Goal: Task Accomplishment & Management: Complete application form

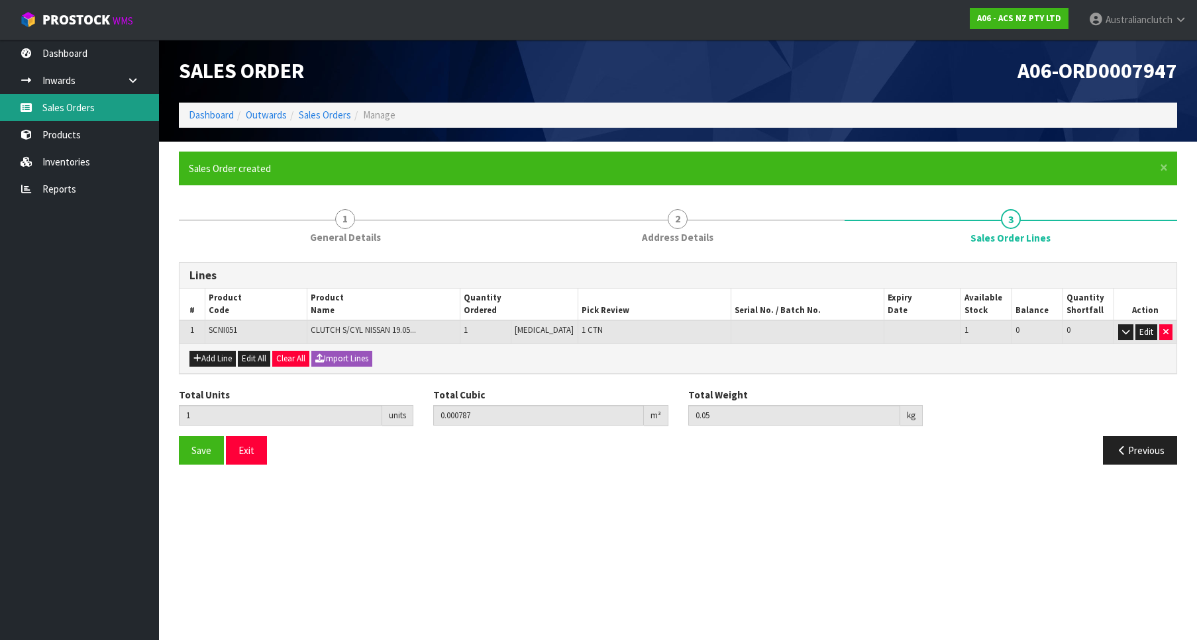
click at [48, 118] on link "Sales Orders" at bounding box center [79, 107] width 159 height 27
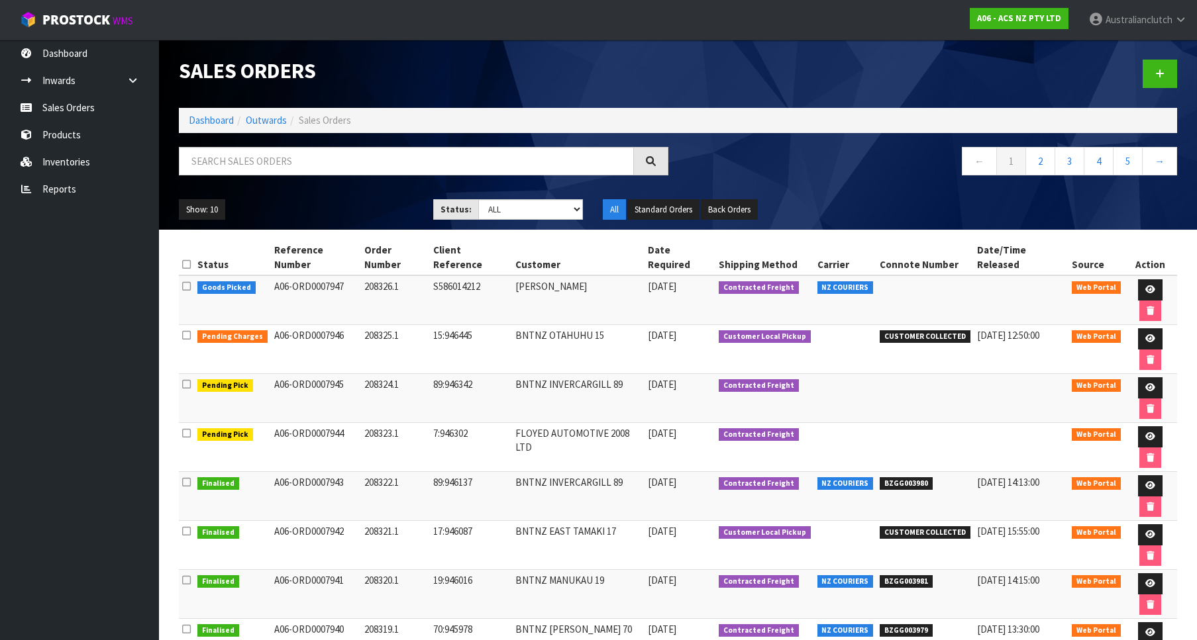
click at [1132, 72] on div at bounding box center [932, 74] width 509 height 68
click at [1151, 66] on link at bounding box center [1159, 74] width 34 height 28
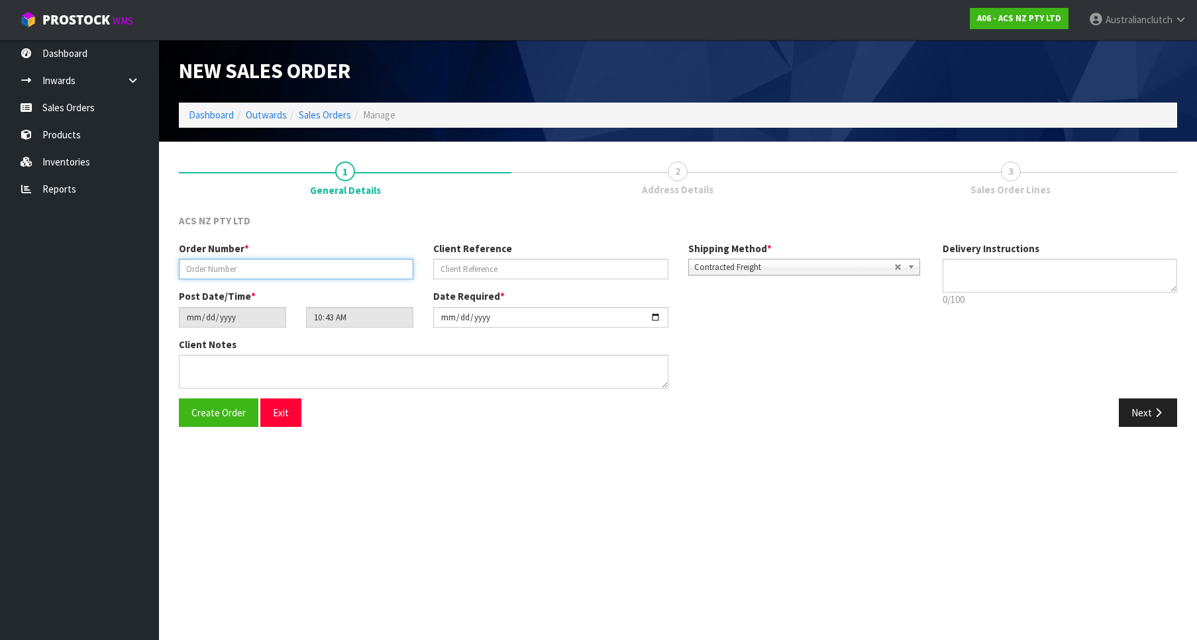
click at [293, 273] on input "text" at bounding box center [296, 269] width 234 height 21
paste input "208327.1"
type input "208327.1"
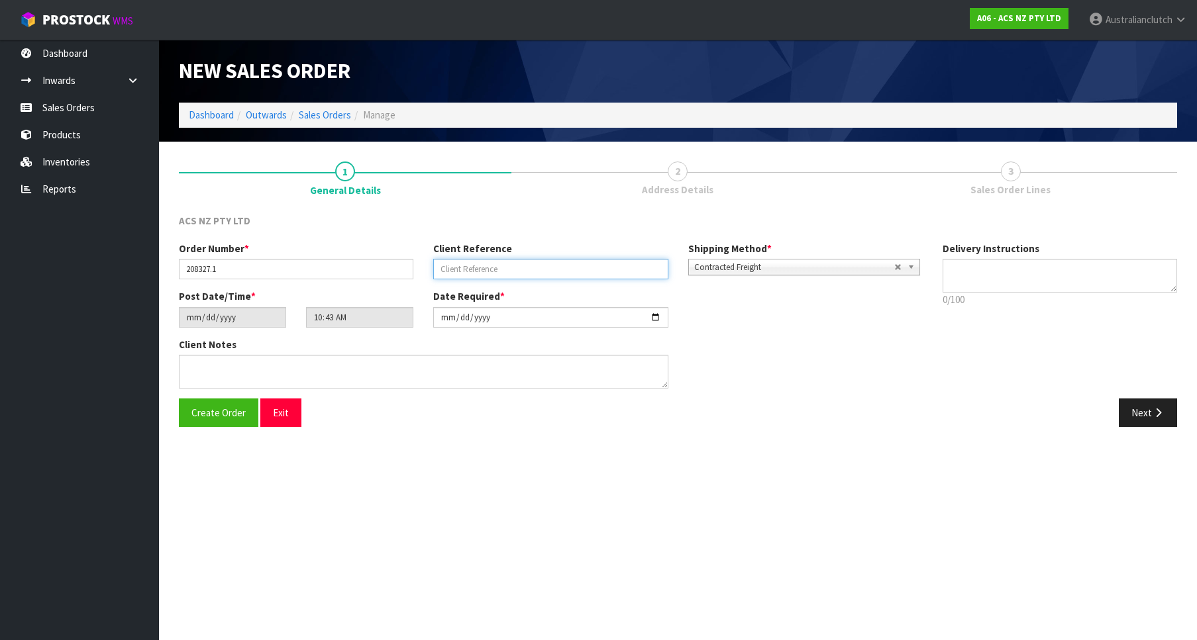
click at [513, 267] on input "text" at bounding box center [550, 269] width 234 height 21
paste input "19:946526"
type input "19:946526"
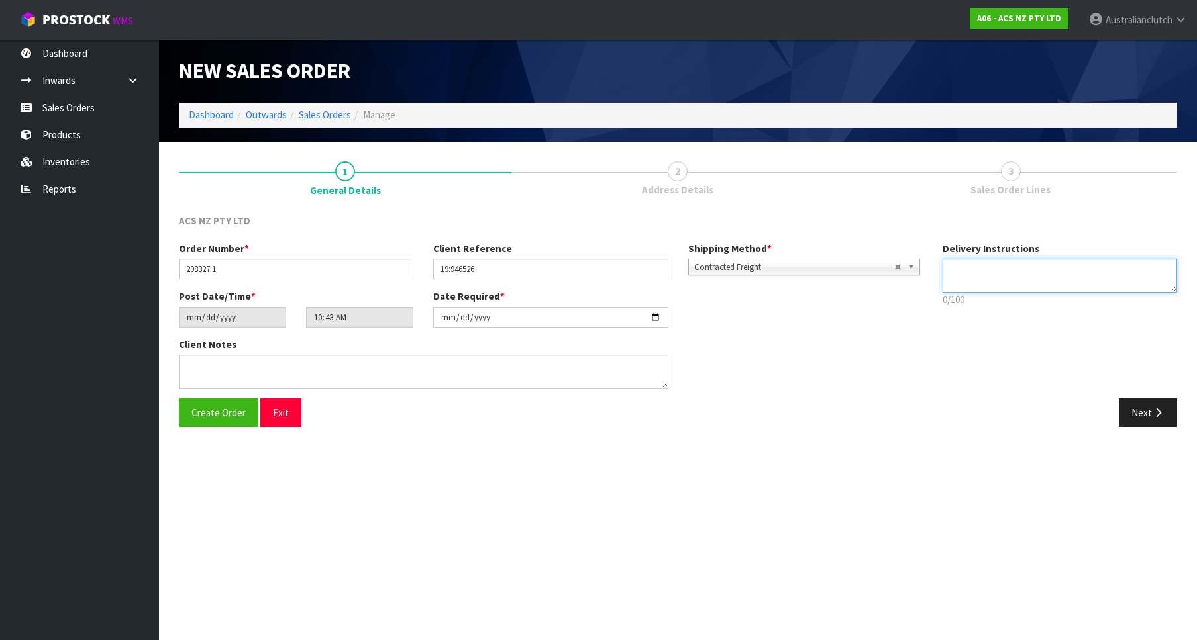
click at [1000, 263] on textarea at bounding box center [1059, 276] width 234 height 34
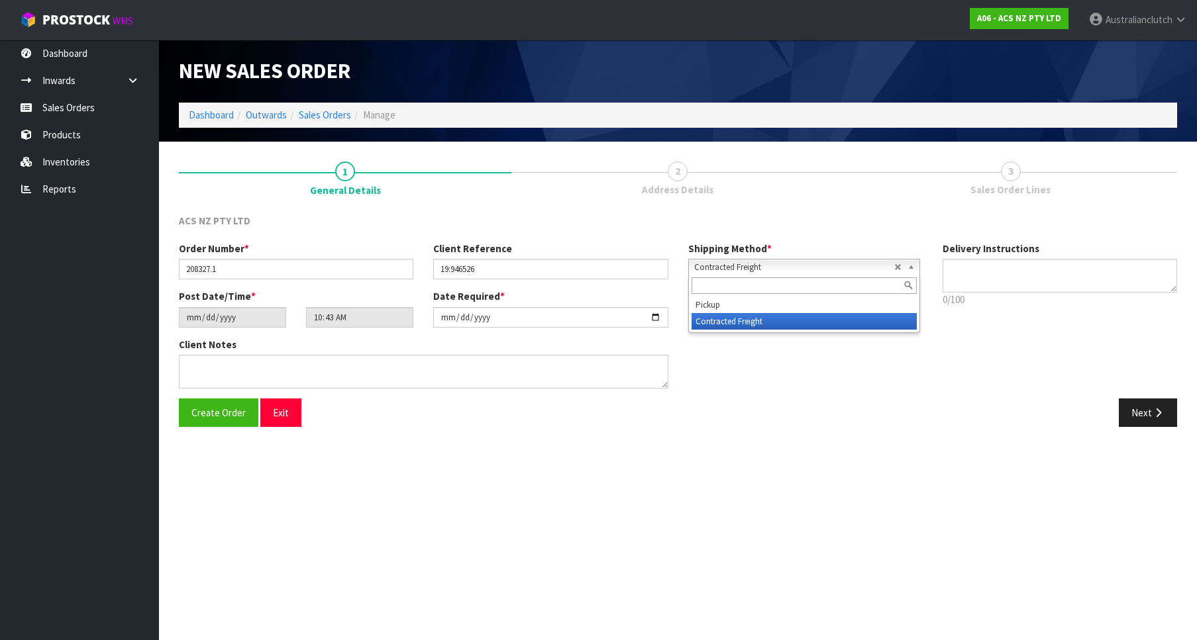
click at [828, 275] on div "Contracted Freight Pickup Contracted Freight" at bounding box center [804, 267] width 232 height 17
click at [793, 294] on input "text" at bounding box center [803, 285] width 225 height 17
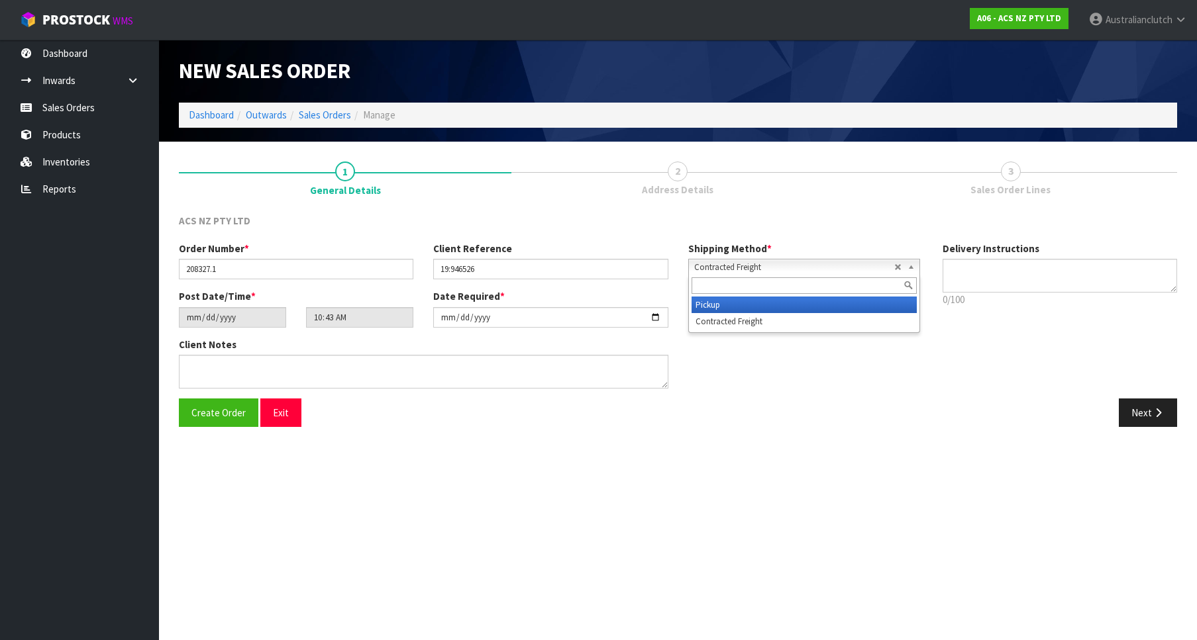
click at [781, 305] on li "Pickup" at bounding box center [803, 305] width 225 height 17
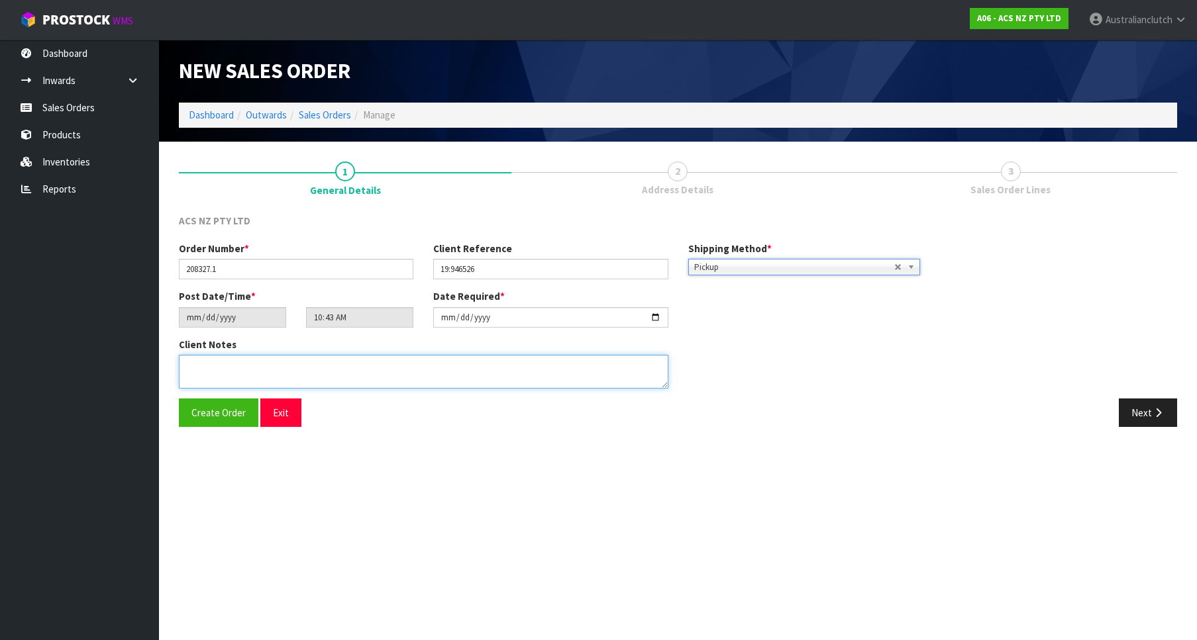
click at [575, 372] on textarea at bounding box center [423, 372] width 489 height 34
type textarea "DEADLINE TO COLLECT"
click at [1152, 425] on button "Next" at bounding box center [1148, 413] width 58 height 28
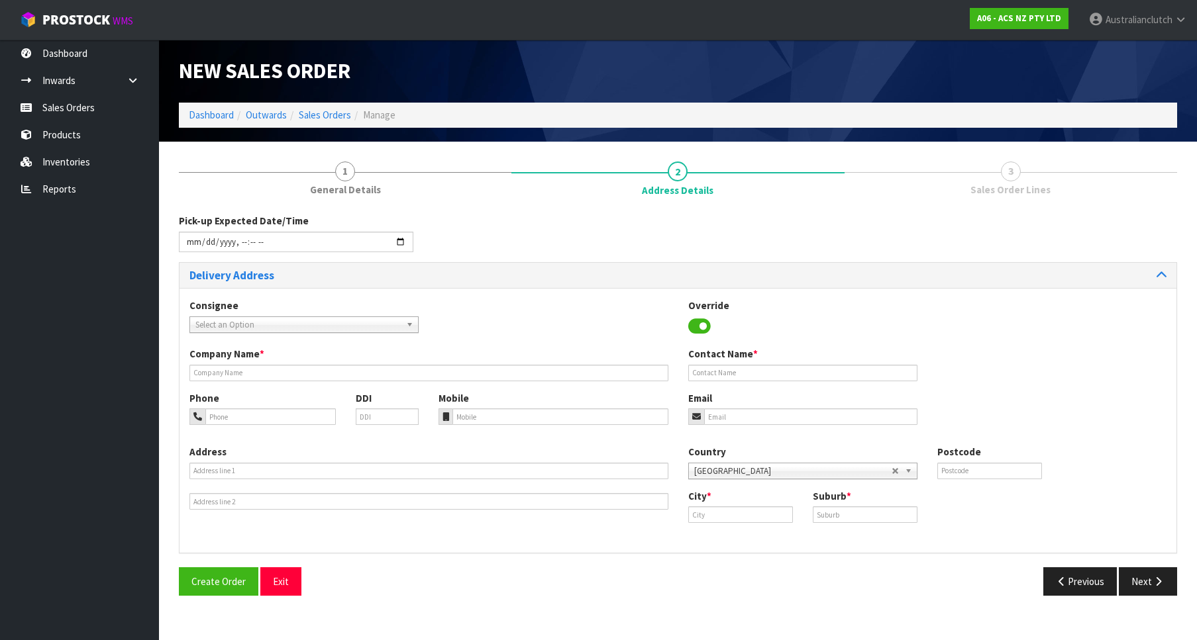
click at [263, 328] on span "Select an Option" at bounding box center [297, 325] width 205 height 16
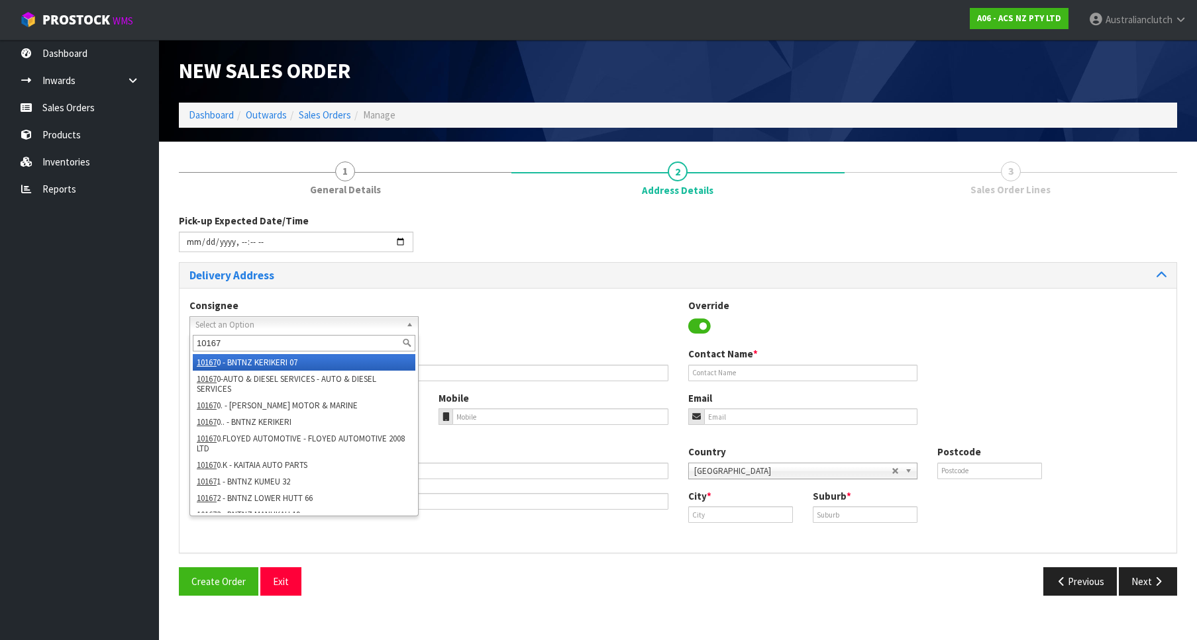
type input "101673"
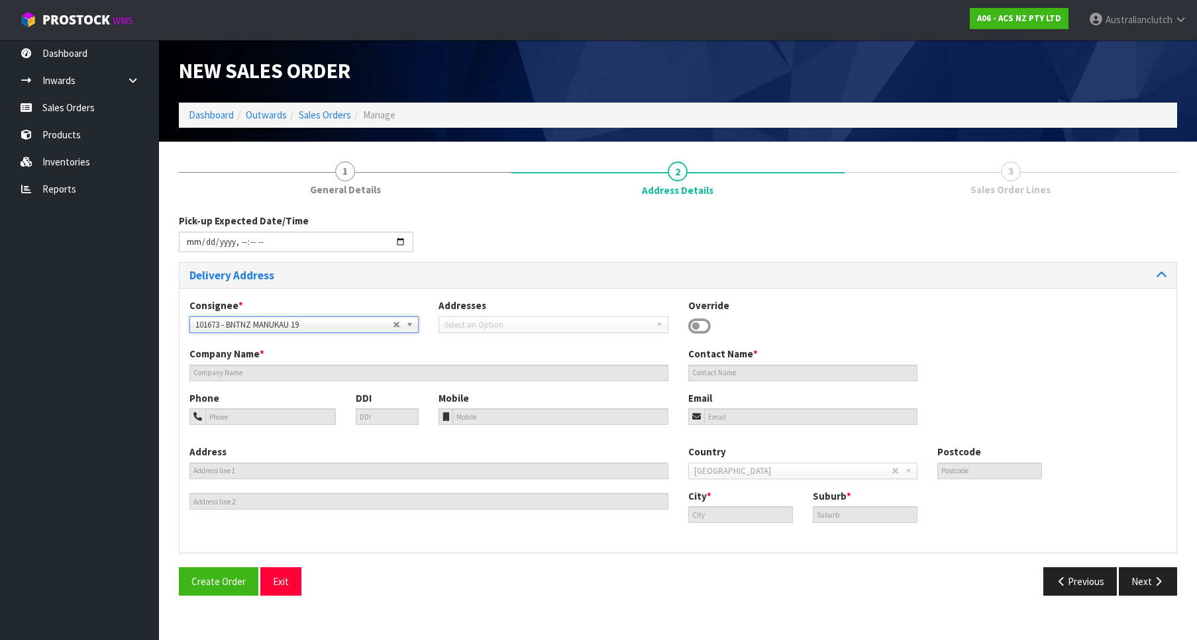
type input "BNTNZ MANUKAU 19"
type input "[STREET_ADDRESS]"
type input "2104"
type input "WIRI"
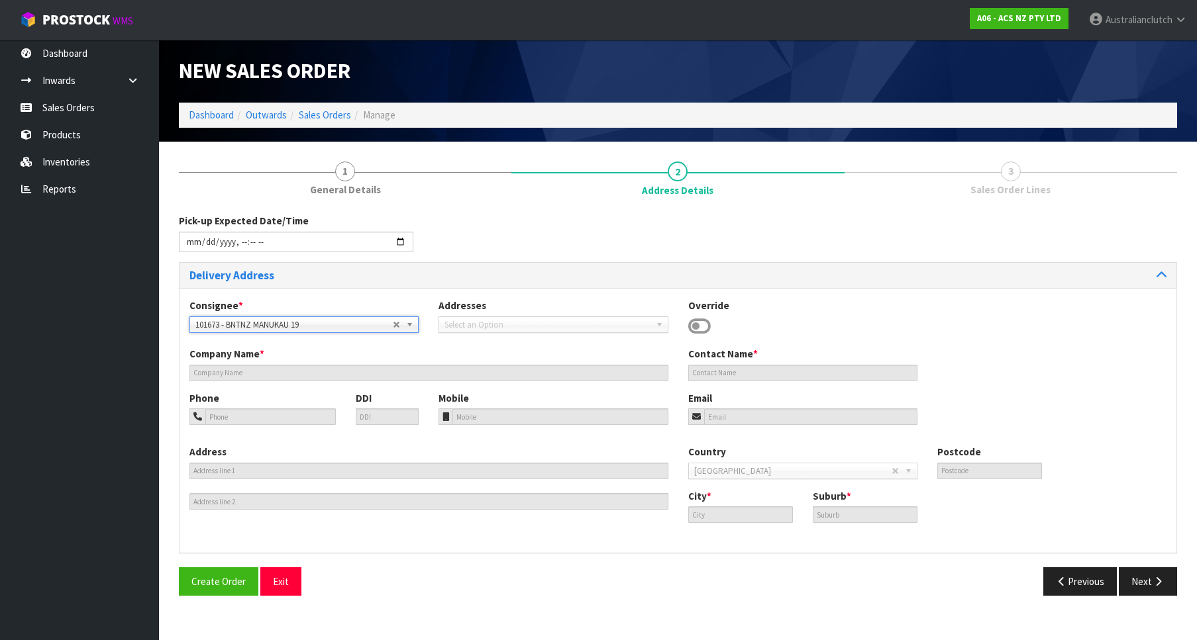
type input "WIRI"
click at [1124, 589] on button "Next" at bounding box center [1148, 582] width 58 height 28
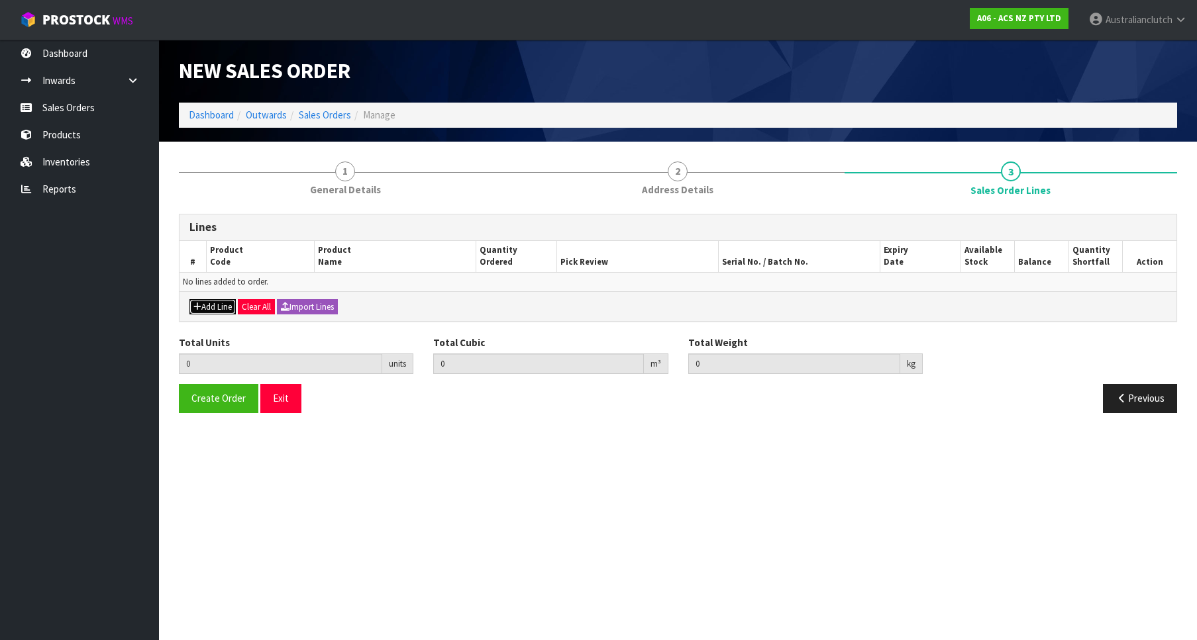
click at [205, 303] on button "Add Line" at bounding box center [212, 307] width 46 height 16
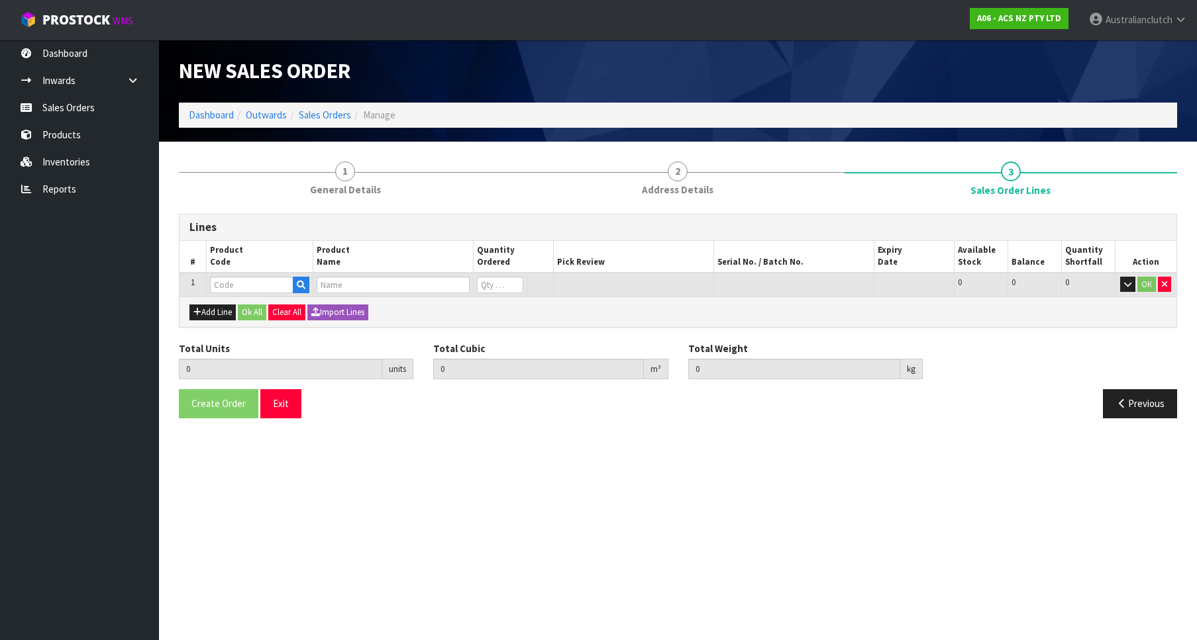
click at [243, 270] on th "Product Code" at bounding box center [259, 257] width 107 height 32
click at [250, 276] on td at bounding box center [259, 285] width 107 height 25
click at [260, 286] on input "text" at bounding box center [251, 285] width 83 height 17
paste input "KNI24018-1A"
type input "KNI24018-1A"
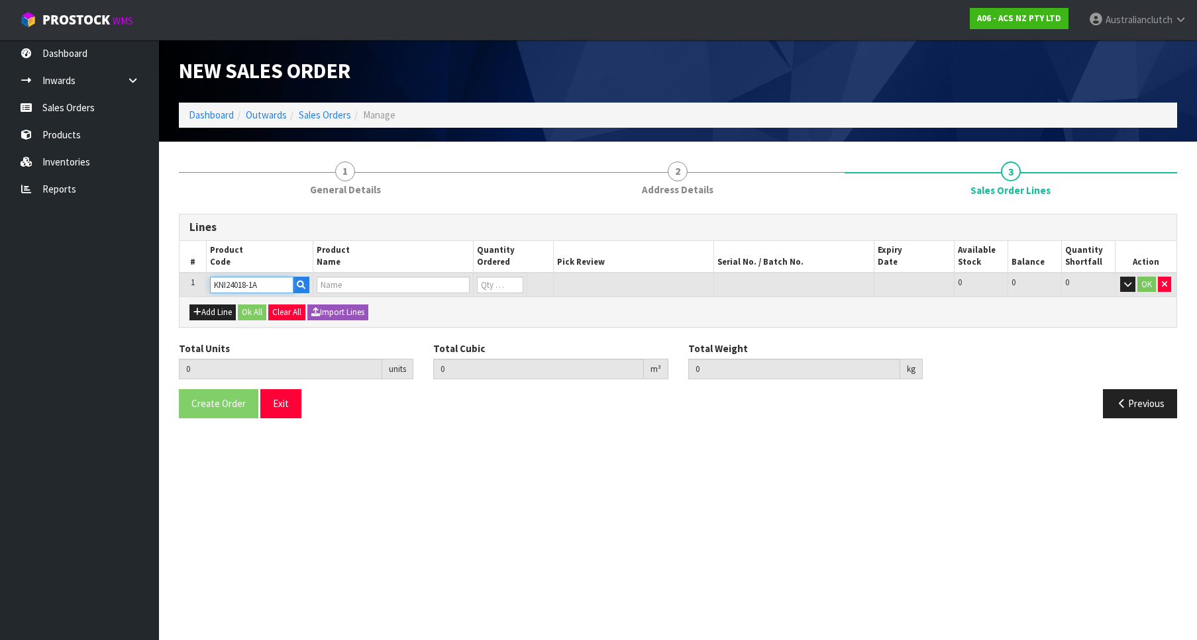
type input "0.000000"
type input "0.000"
type input "KIT HD NISSAN NAVARA 2.4L"
type input "0"
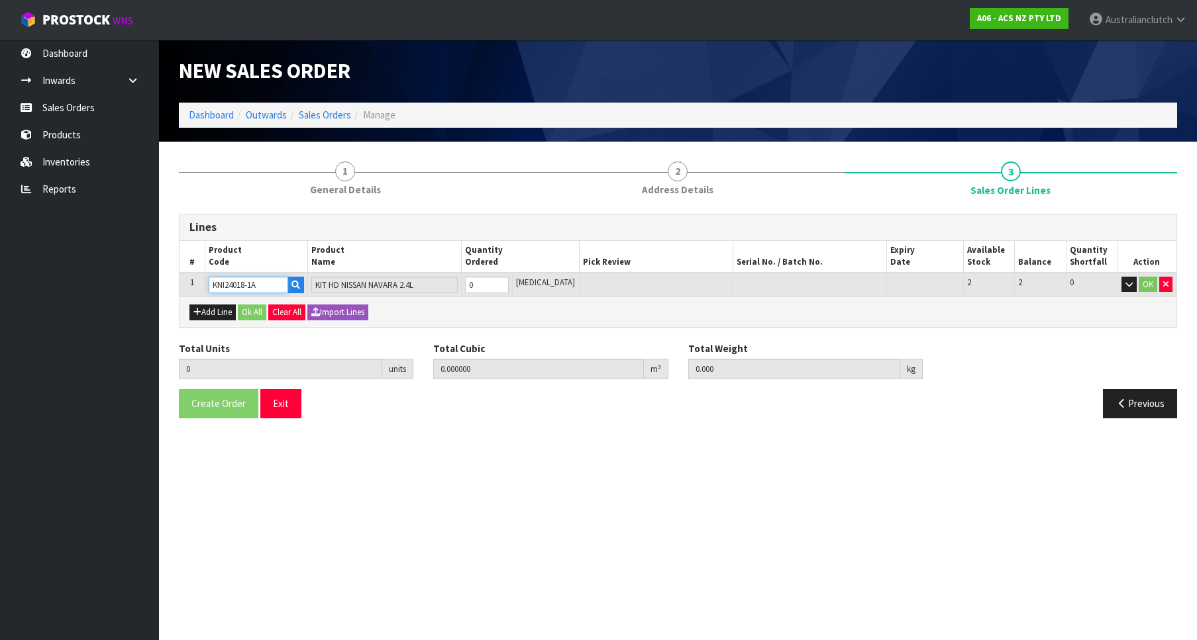
type input "1"
type input "0.01443"
type input "8.53"
type input "1"
click at [509, 282] on input "1" at bounding box center [487, 285] width 44 height 17
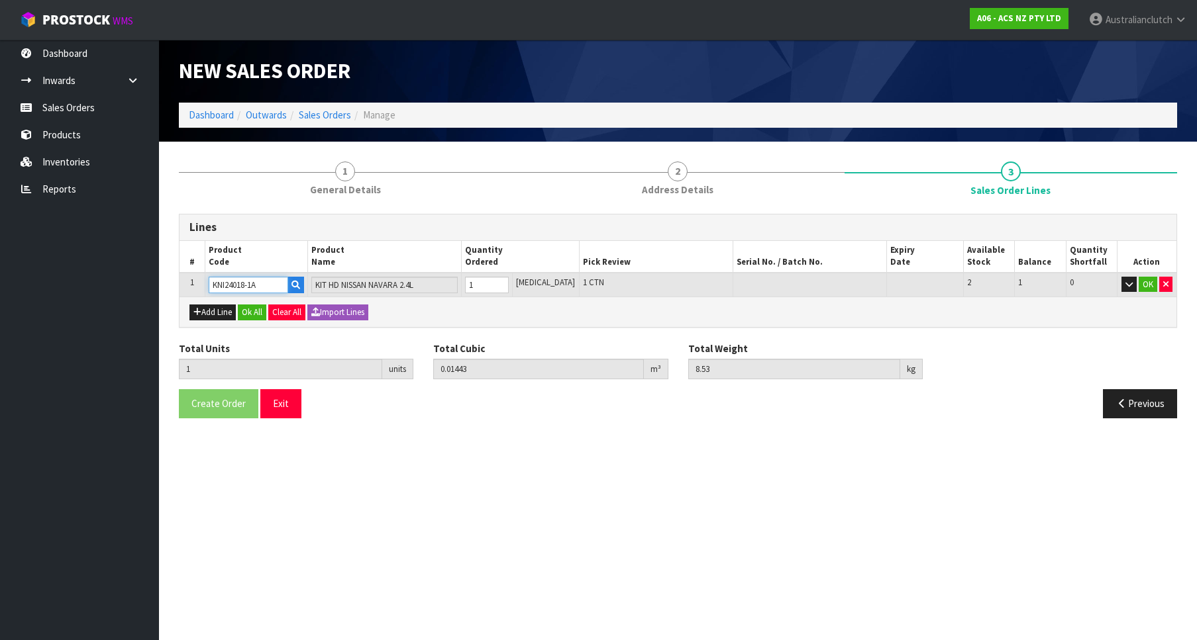
type input "KNI24018-1A"
click at [1143, 276] on td "OK" at bounding box center [1147, 285] width 60 height 25
click at [1145, 283] on button "OK" at bounding box center [1147, 285] width 19 height 16
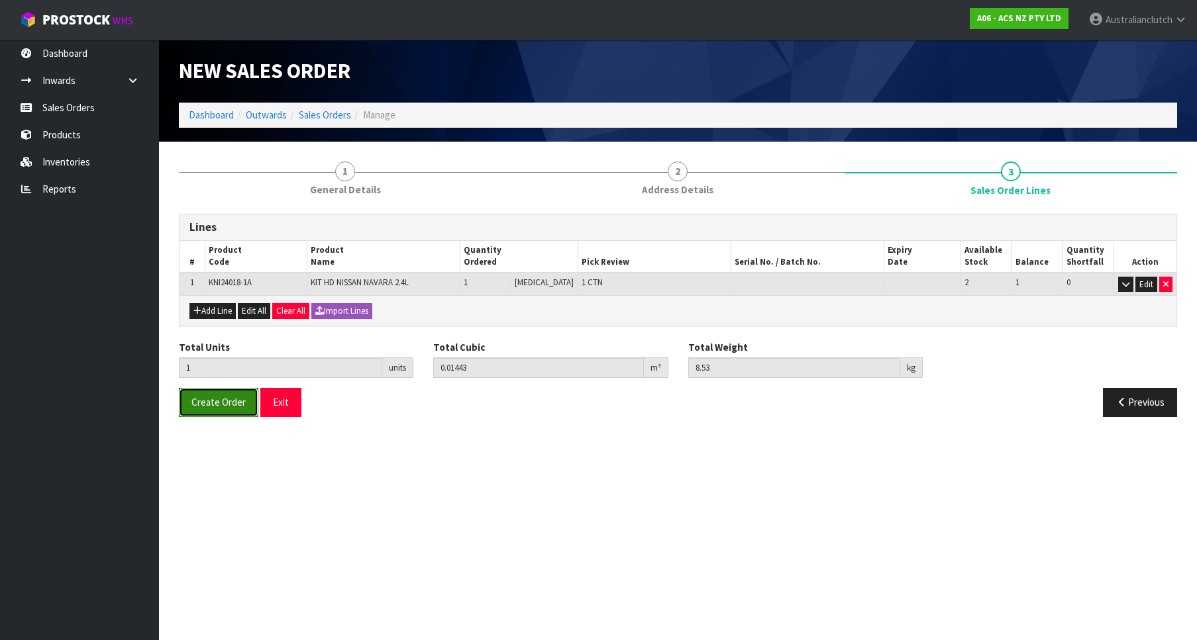
click at [238, 407] on span "Create Order" at bounding box center [218, 402] width 54 height 13
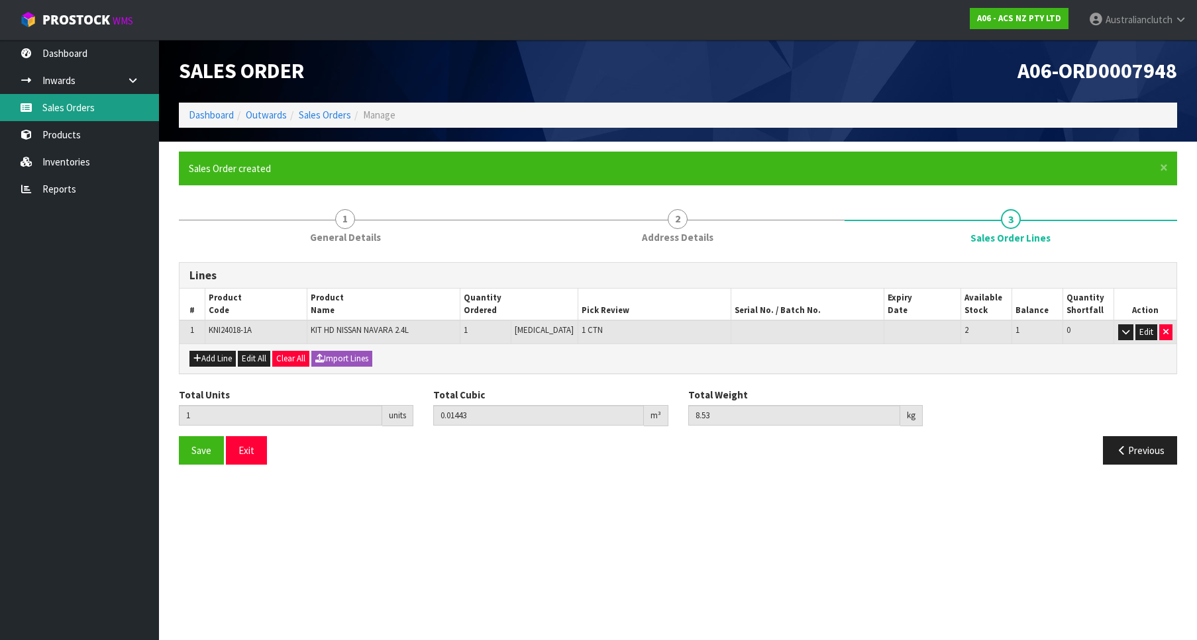
click at [30, 113] on link "Sales Orders" at bounding box center [79, 107] width 159 height 27
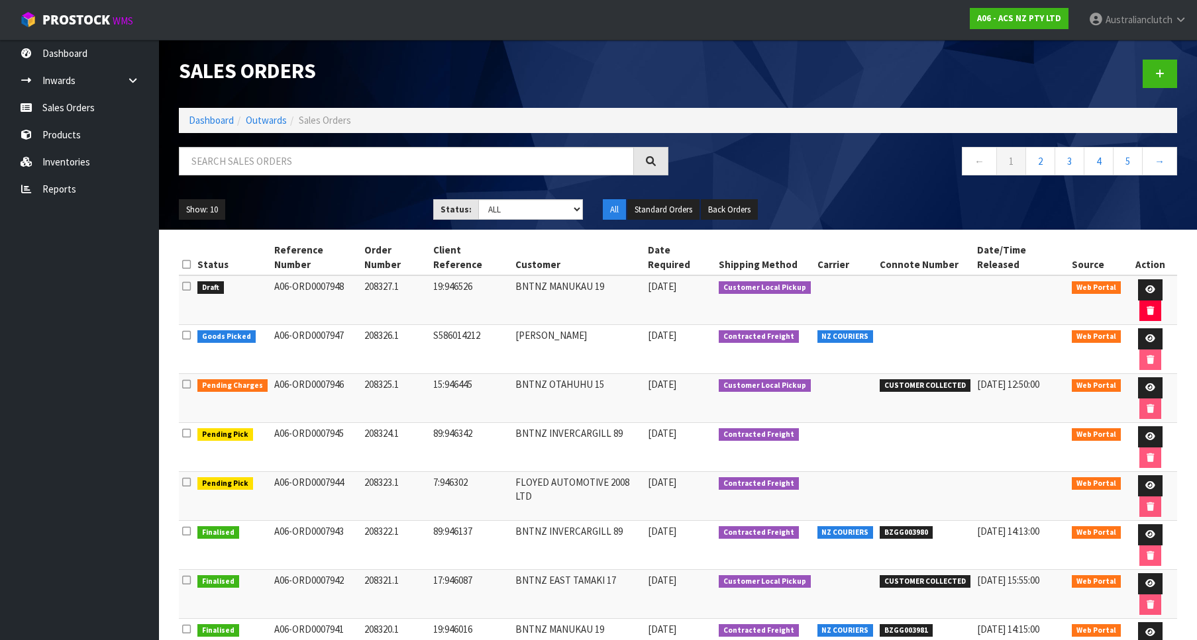
click at [1182, 71] on div at bounding box center [932, 74] width 509 height 68
click at [1185, 77] on div at bounding box center [932, 74] width 509 height 68
click at [1155, 81] on link at bounding box center [1159, 74] width 34 height 28
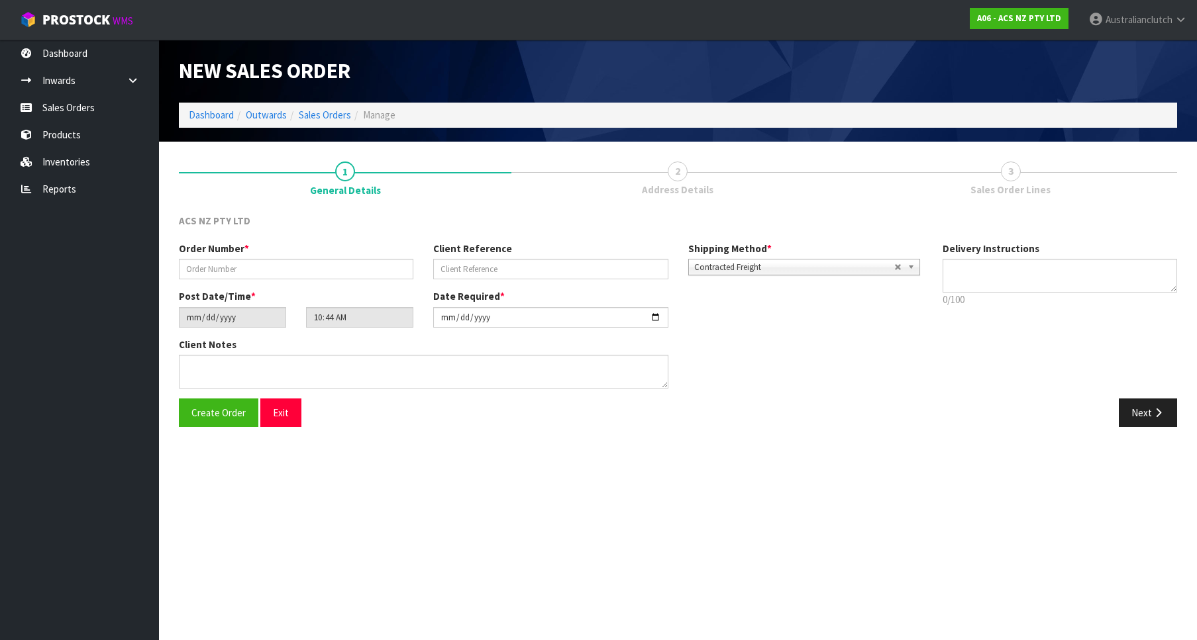
click at [352, 295] on div "Post Date/Time * [DATE] 10:44:00.000" at bounding box center [296, 308] width 254 height 38
drag, startPoint x: 338, startPoint y: 289, endPoint x: 327, endPoint y: 281, distance: 13.4
click at [338, 289] on div "Order Number * Client Reference Shipping Method * Pickup Contracted Freight Con…" at bounding box center [551, 266] width 764 height 48
click at [323, 278] on input "text" at bounding box center [296, 269] width 234 height 21
paste input "208328.1"
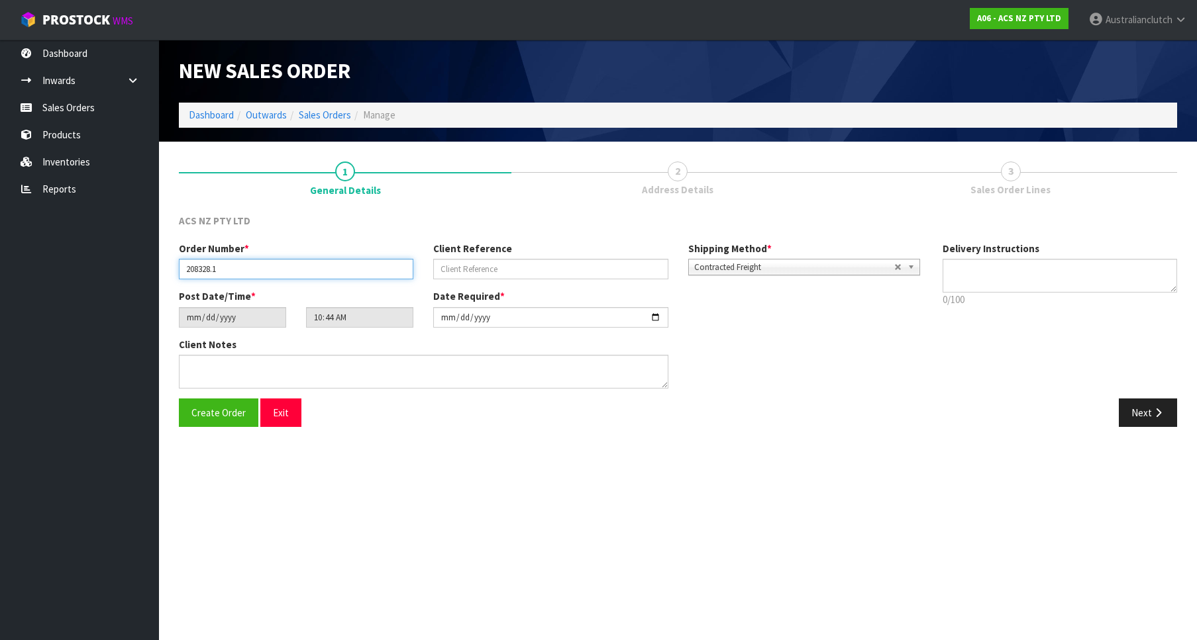
type input "208328.1"
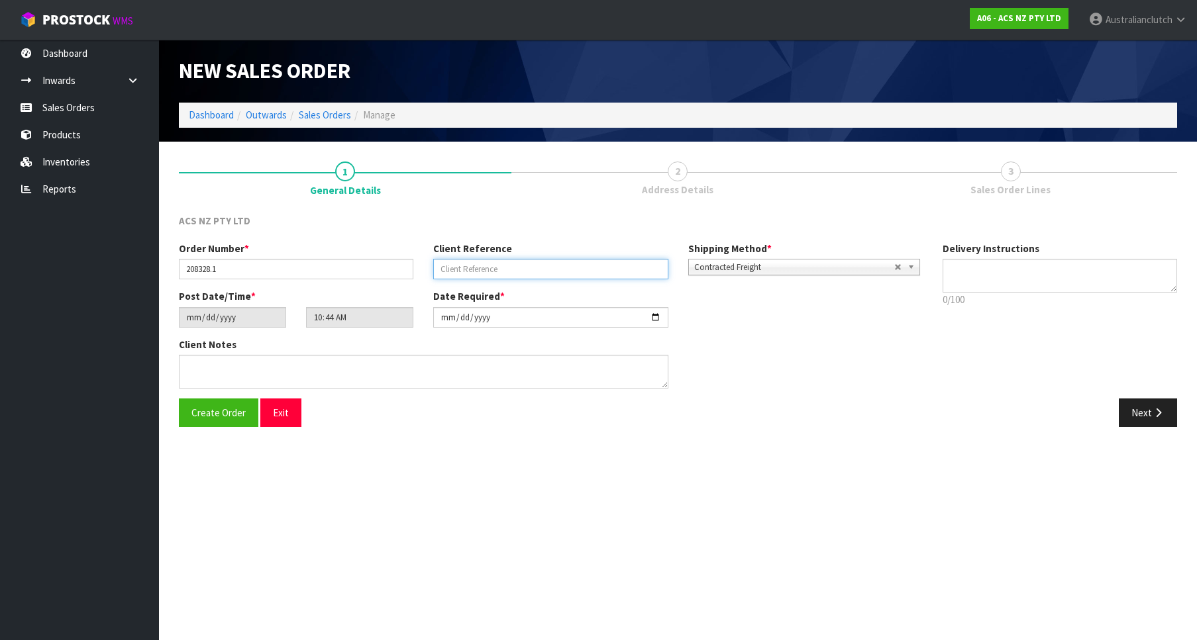
click at [520, 261] on input "text" at bounding box center [550, 269] width 234 height 21
paste input "32:946532"
type input "32:946532"
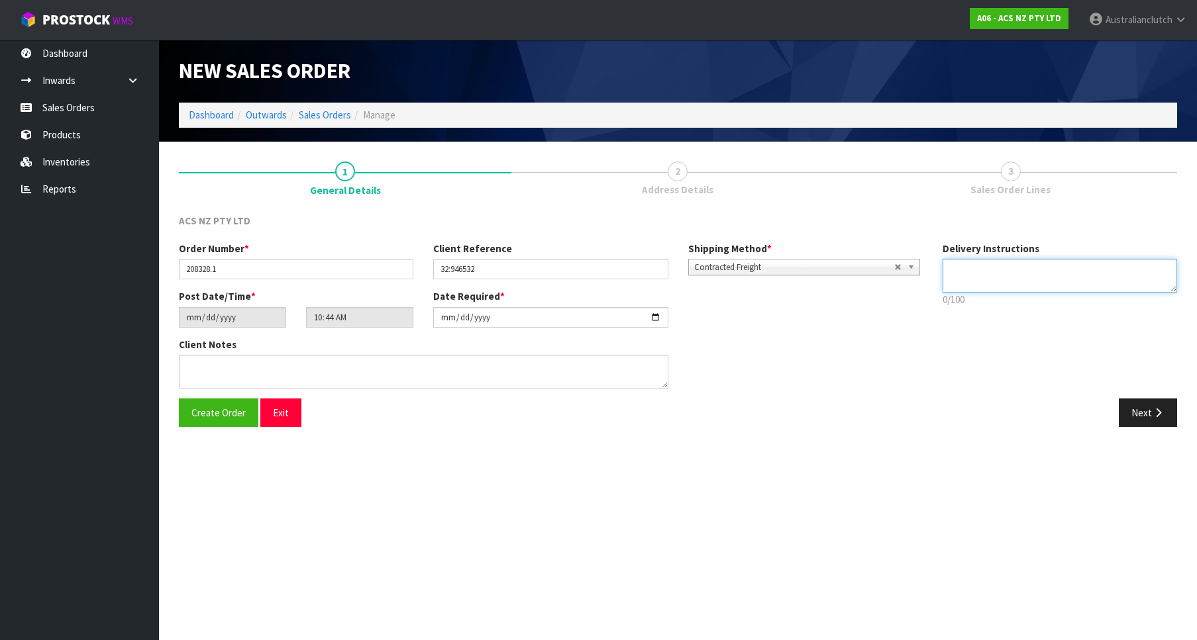
click at [1046, 281] on textarea at bounding box center [1059, 276] width 234 height 34
type textarea "PLEASE SEND VIA NZC"
drag, startPoint x: 1131, startPoint y: 393, endPoint x: 1130, endPoint y: 405, distance: 11.3
click at [1131, 394] on div "Order Number * 208328.1 Client Reference 32:946532 Shipping Method * Pickup Con…" at bounding box center [678, 320] width 1018 height 157
click at [1130, 408] on button "Next" at bounding box center [1148, 413] width 58 height 28
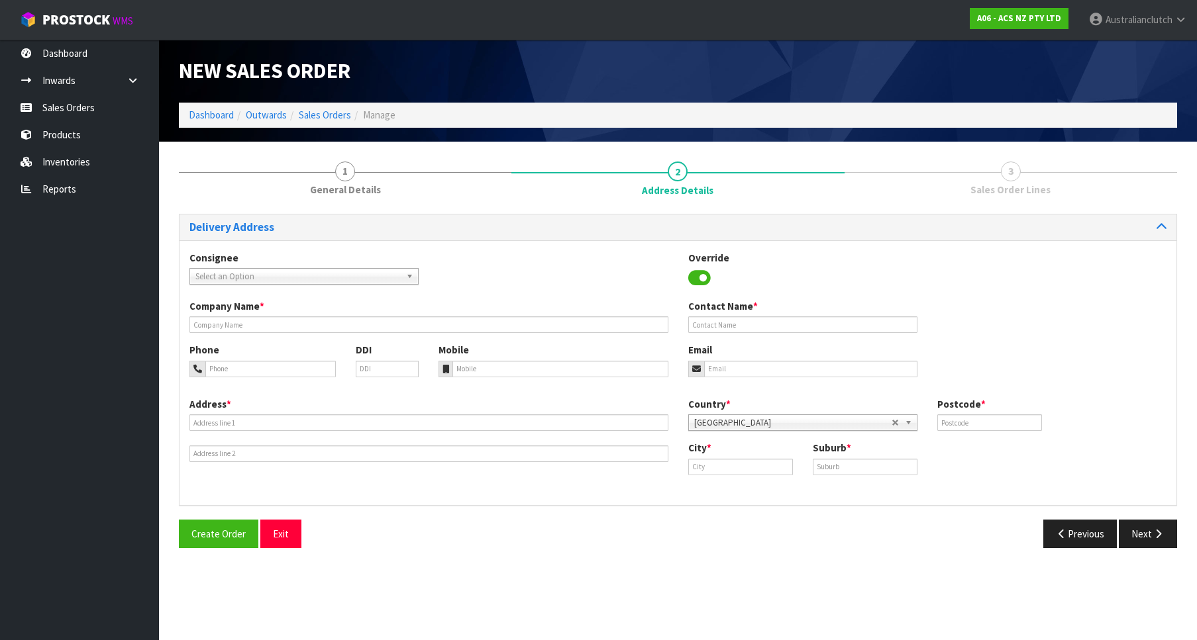
click at [224, 289] on div "Consignee 000001.BAY MECHANICS - BAY MECHANICS 000001A - BRAKE & TRANSMISSION N…" at bounding box center [677, 275] width 997 height 48
click at [230, 283] on span "Select an Option" at bounding box center [297, 277] width 205 height 16
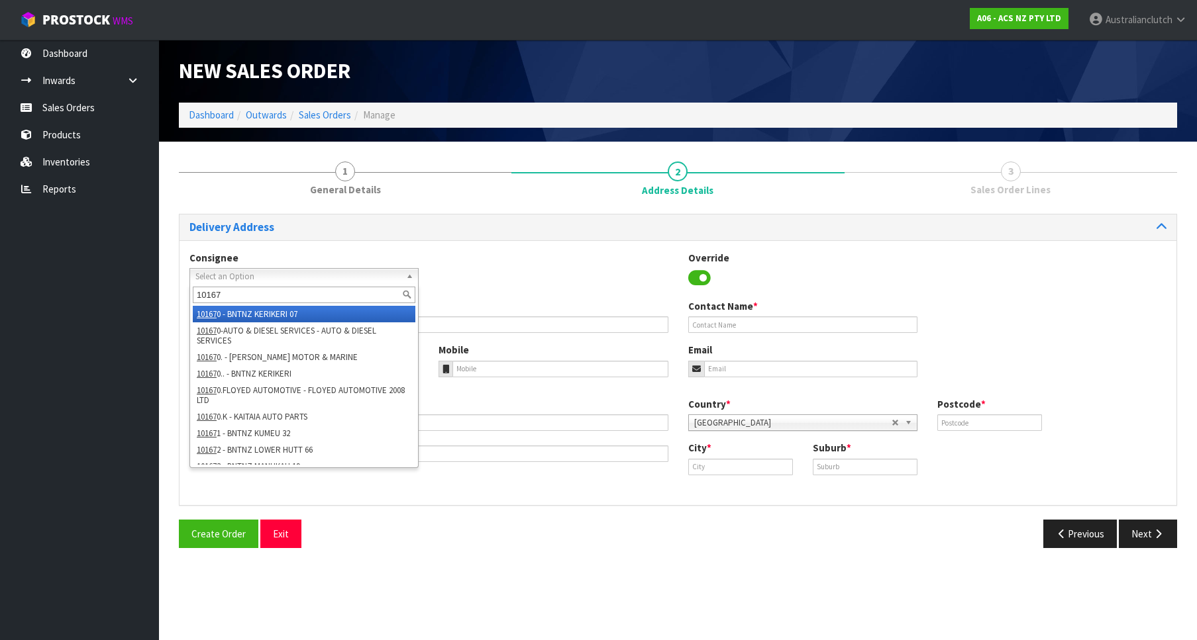
type input "101671"
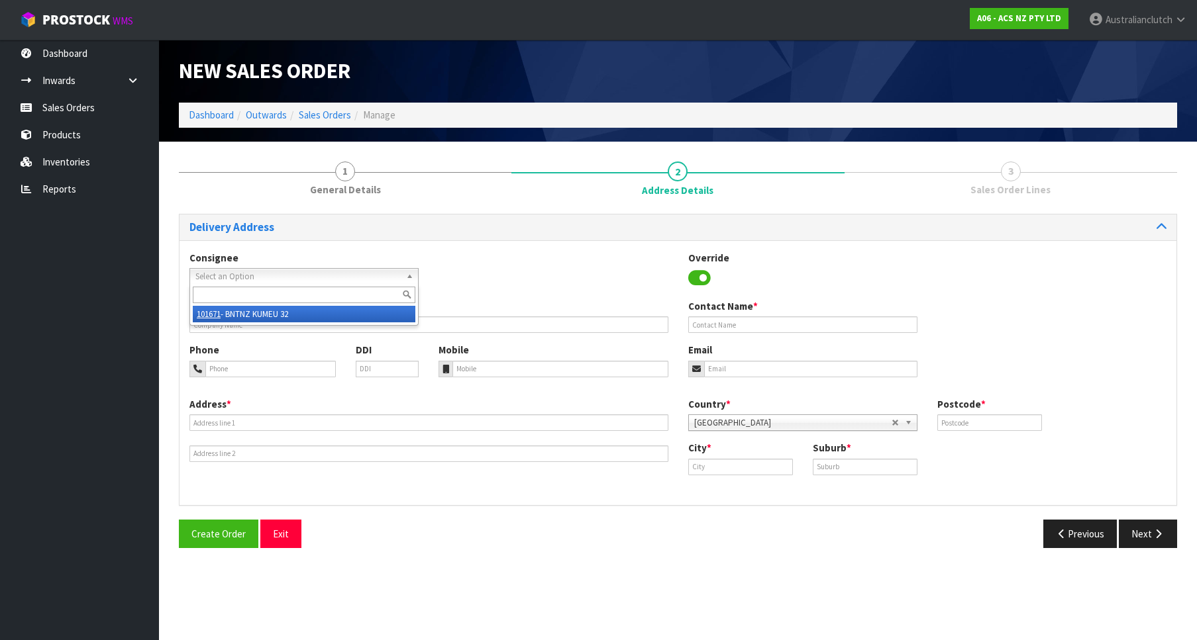
type input "BNTNZ KUMEU 32"
type input "[STREET_ADDRESS]"
type input "0810"
type input "KUMEU"
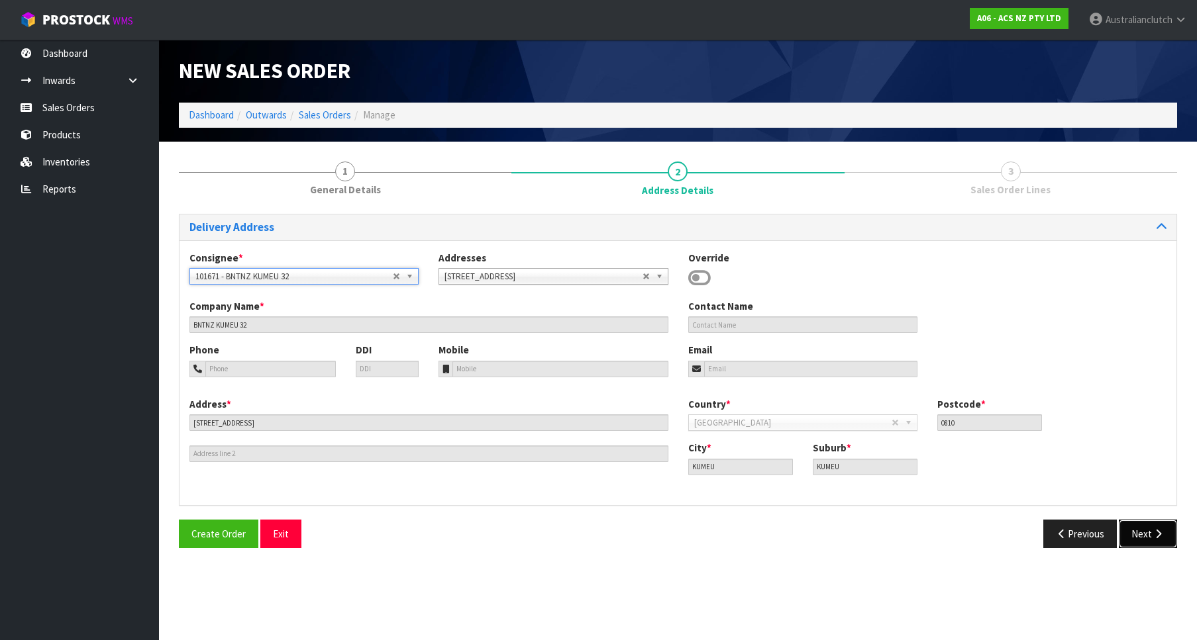
click at [1157, 539] on button "Next" at bounding box center [1148, 534] width 58 height 28
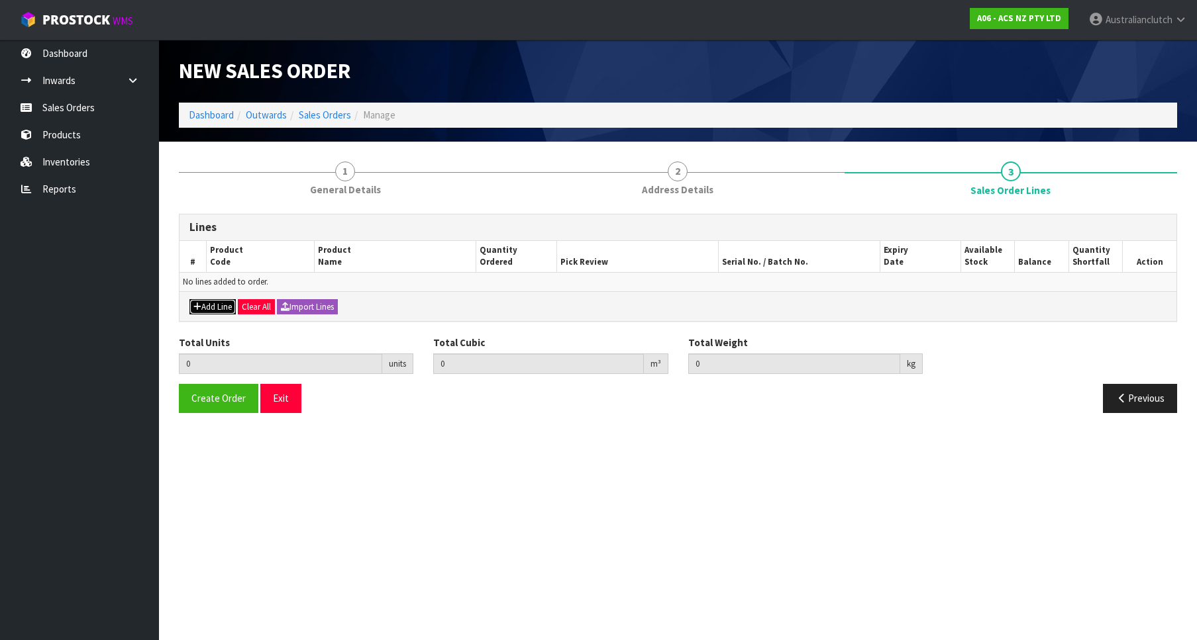
click at [203, 303] on button "Add Line" at bounding box center [212, 307] width 46 height 16
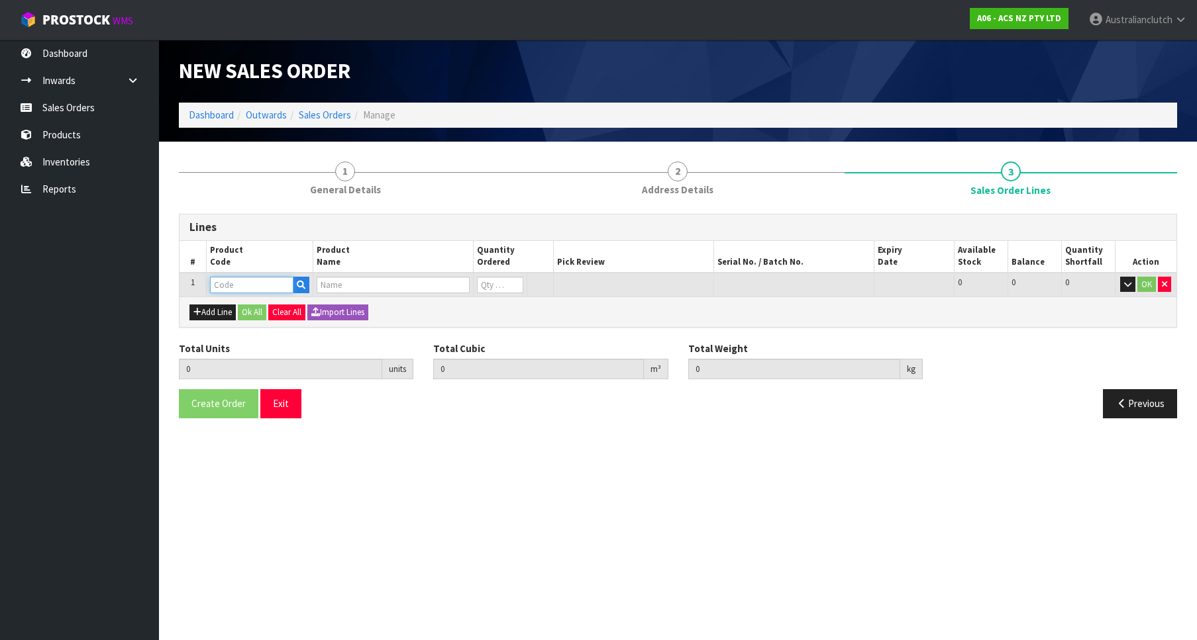
click at [242, 285] on input "text" at bounding box center [251, 285] width 83 height 17
paste input "KTY26003-1A"
type input "KTY26003-1A"
type input "0.000000"
type input "0.000"
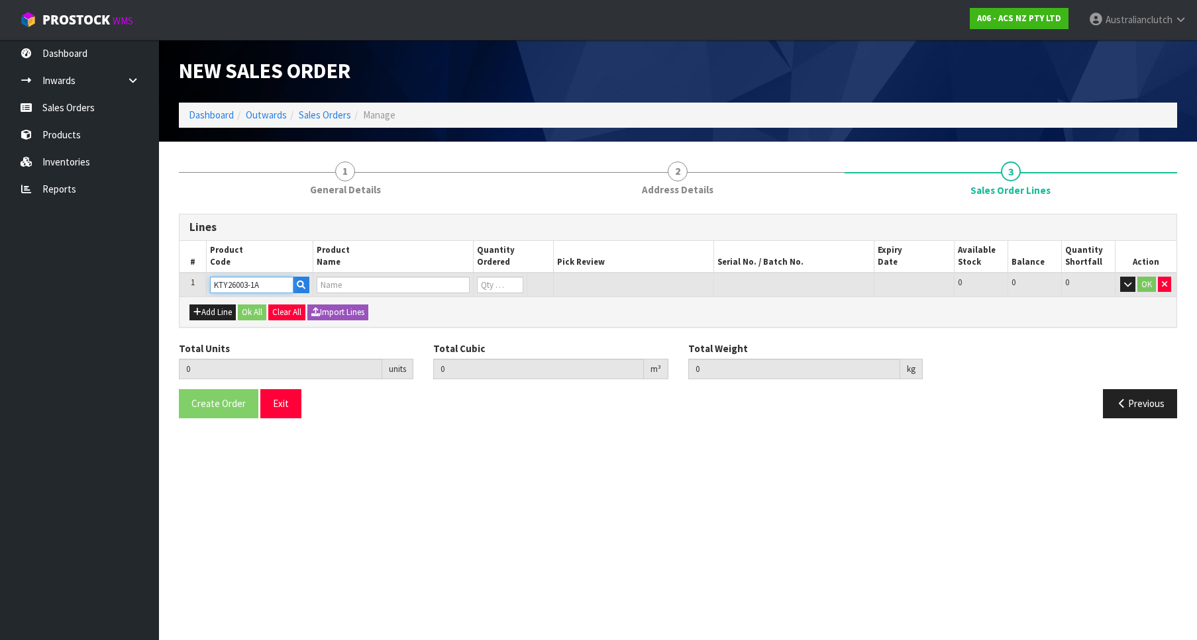
type input "KIT HD TOYOTA HILUX 3.0L"
type input "0"
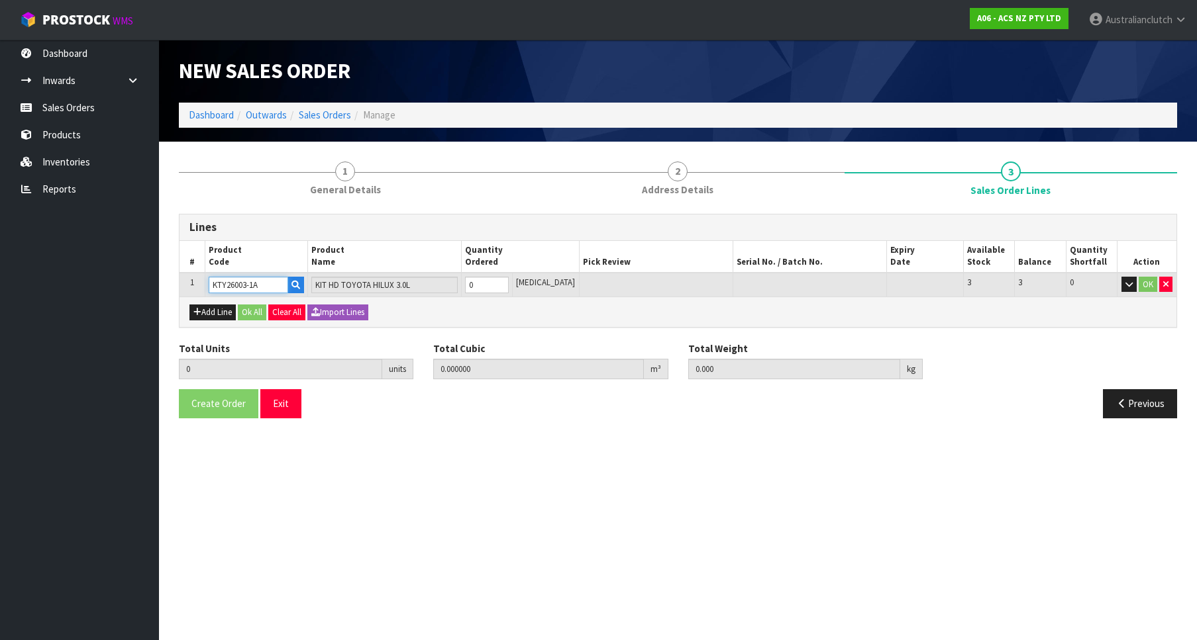
type input "KTY26003-1A"
click at [509, 279] on input "0" at bounding box center [487, 285] width 44 height 17
type input "1"
type input "0.01443"
type input "12.01"
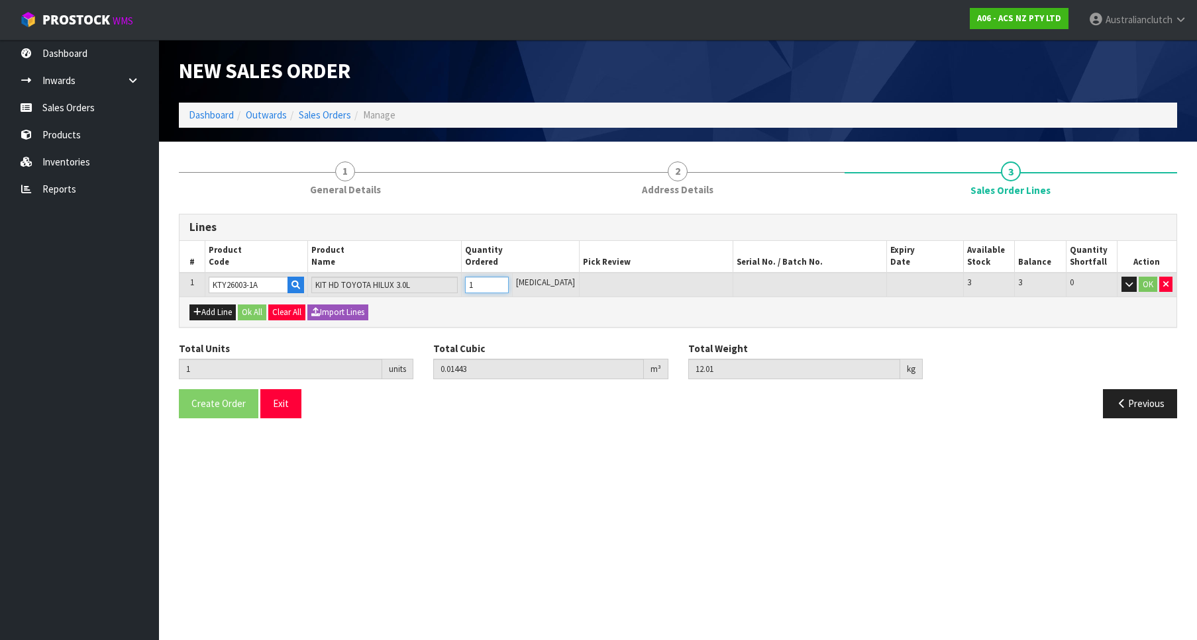
type input "1"
click at [509, 281] on input "1" at bounding box center [487, 285] width 44 height 17
click at [1148, 285] on button "OK" at bounding box center [1147, 285] width 19 height 16
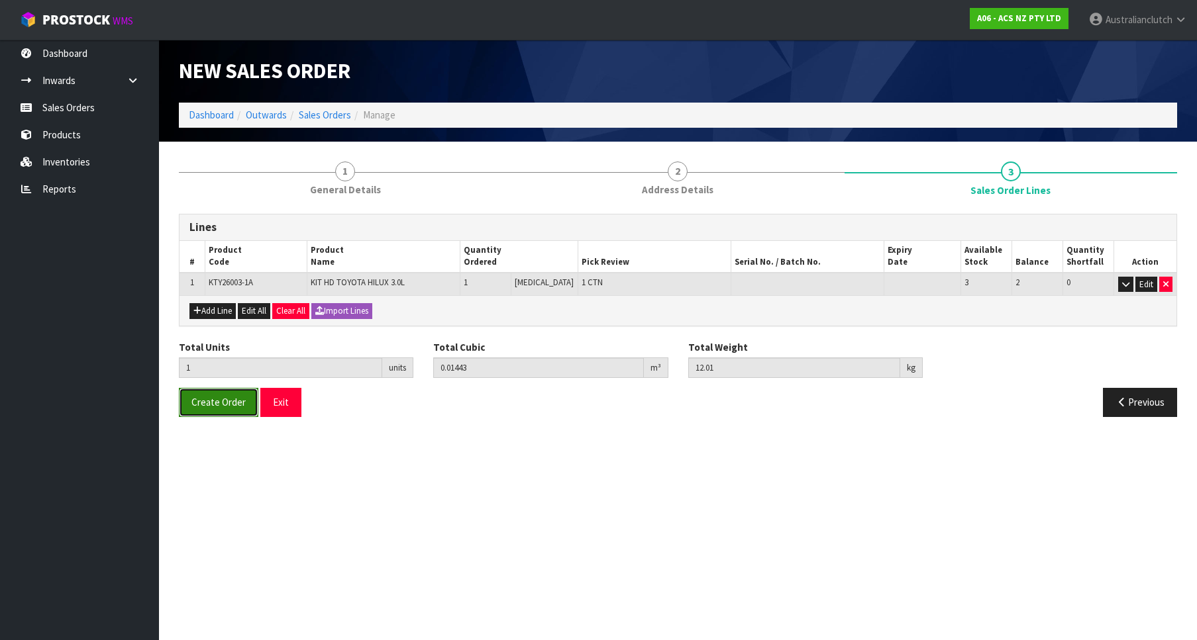
click at [213, 399] on span "Create Order" at bounding box center [218, 402] width 54 height 13
